Goal: Browse casually

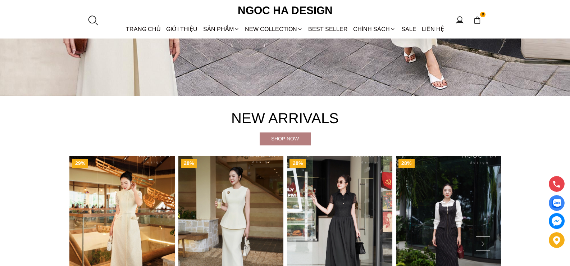
scroll to position [360, 0]
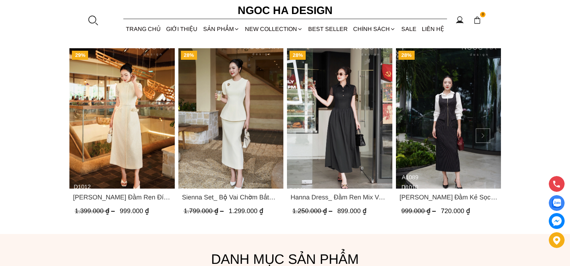
click at [484, 139] on button at bounding box center [483, 135] width 14 height 14
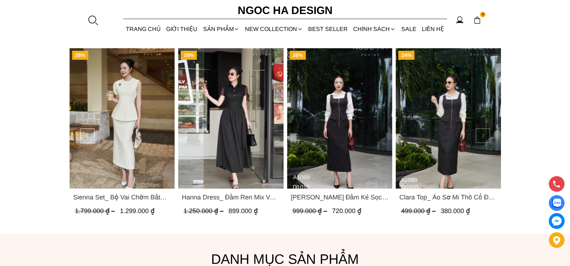
click at [484, 139] on button at bounding box center [483, 135] width 14 height 14
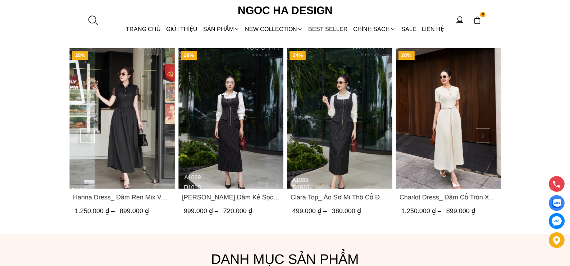
click at [484, 137] on button at bounding box center [483, 135] width 14 height 14
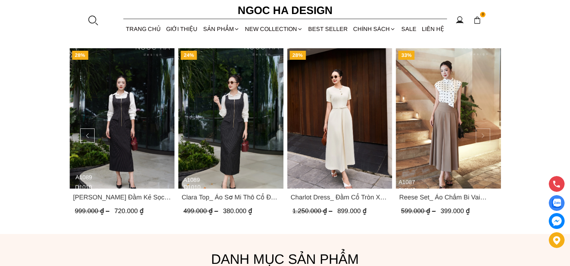
click at [484, 137] on button at bounding box center [483, 135] width 14 height 14
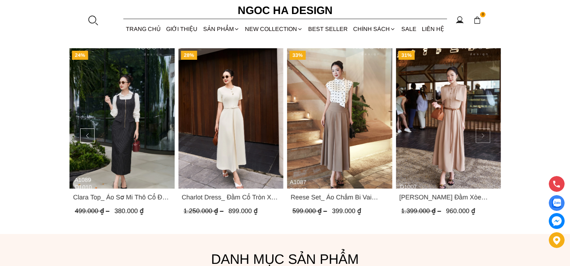
click at [484, 137] on button at bounding box center [483, 135] width 14 height 14
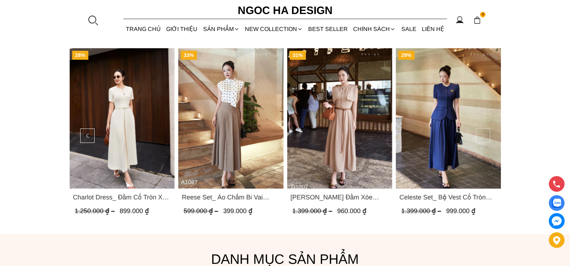
click at [484, 137] on button at bounding box center [483, 135] width 14 height 14
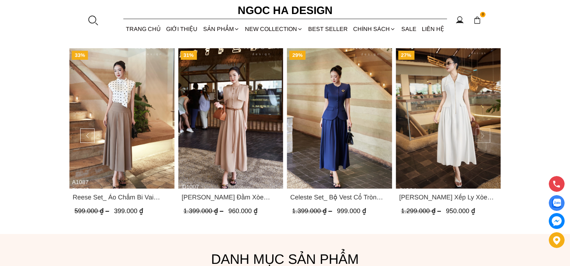
click at [484, 136] on button at bounding box center [483, 135] width 14 height 14
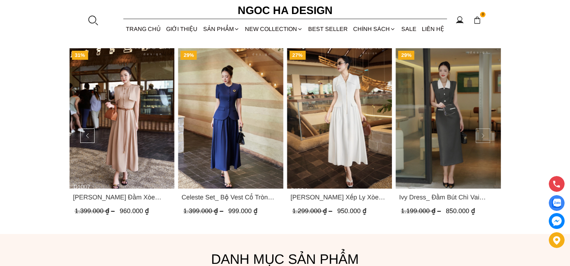
click at [484, 136] on button at bounding box center [483, 135] width 14 height 14
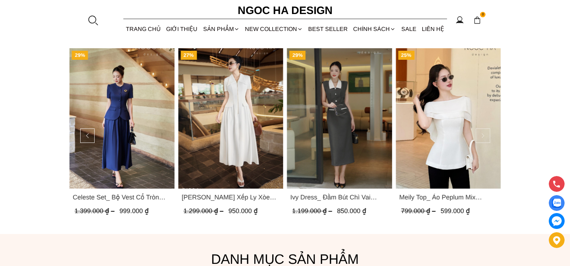
click at [484, 136] on button at bounding box center [483, 135] width 14 height 14
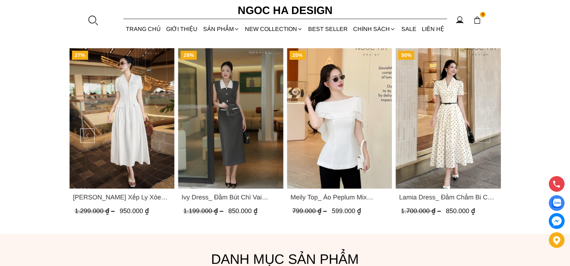
click at [484, 136] on button at bounding box center [483, 135] width 14 height 14
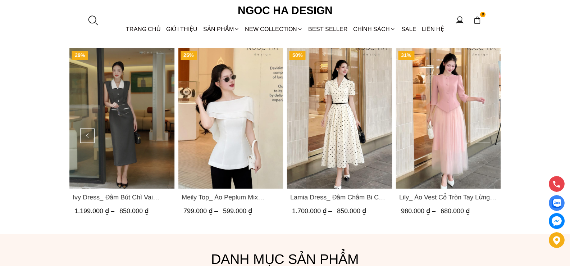
click at [484, 136] on button at bounding box center [483, 135] width 14 height 14
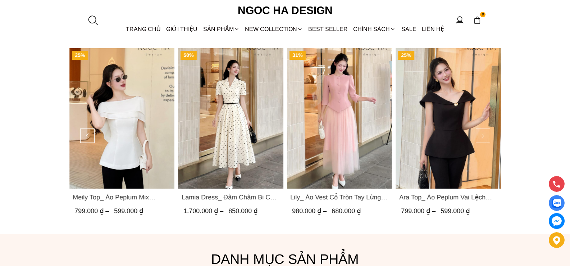
click at [484, 136] on button at bounding box center [483, 135] width 14 height 14
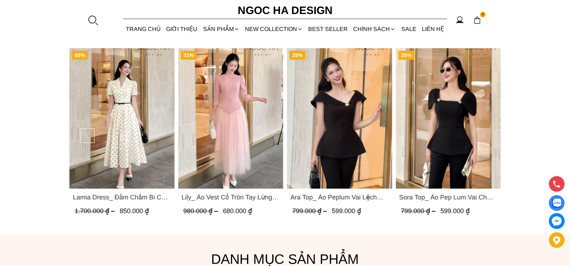
click at [484, 136] on button at bounding box center [483, 135] width 14 height 14
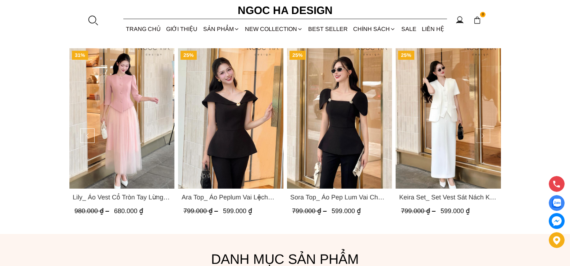
click at [484, 136] on button at bounding box center [483, 135] width 14 height 14
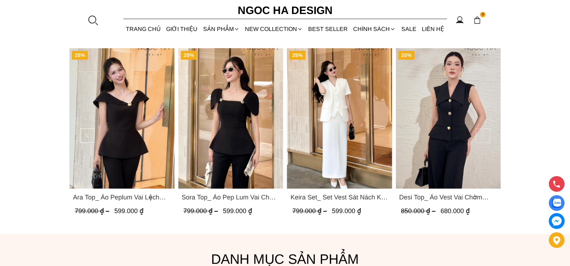
click at [484, 136] on button at bounding box center [483, 135] width 14 height 14
